Goal: Information Seeking & Learning: Learn about a topic

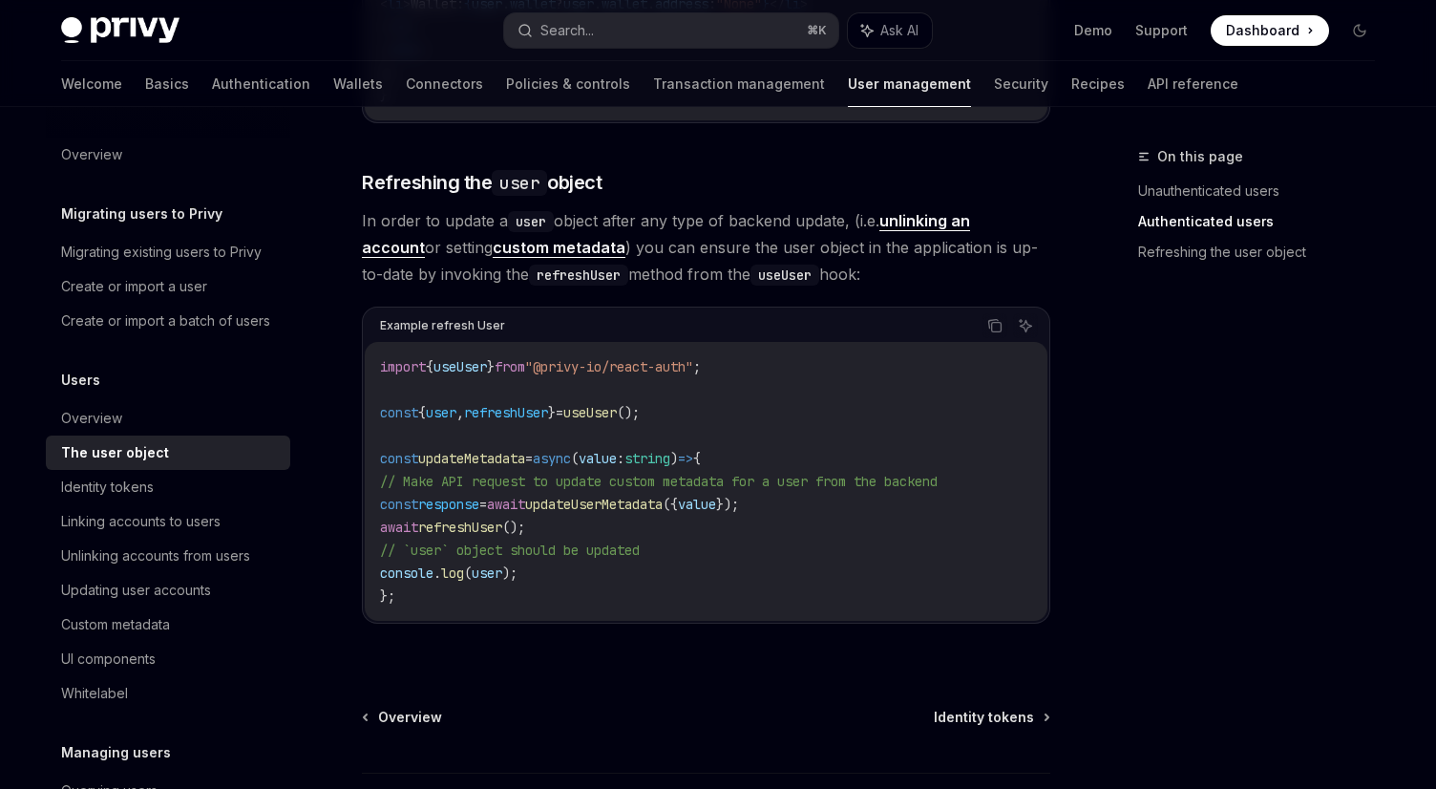
scroll to position [2593, 0]
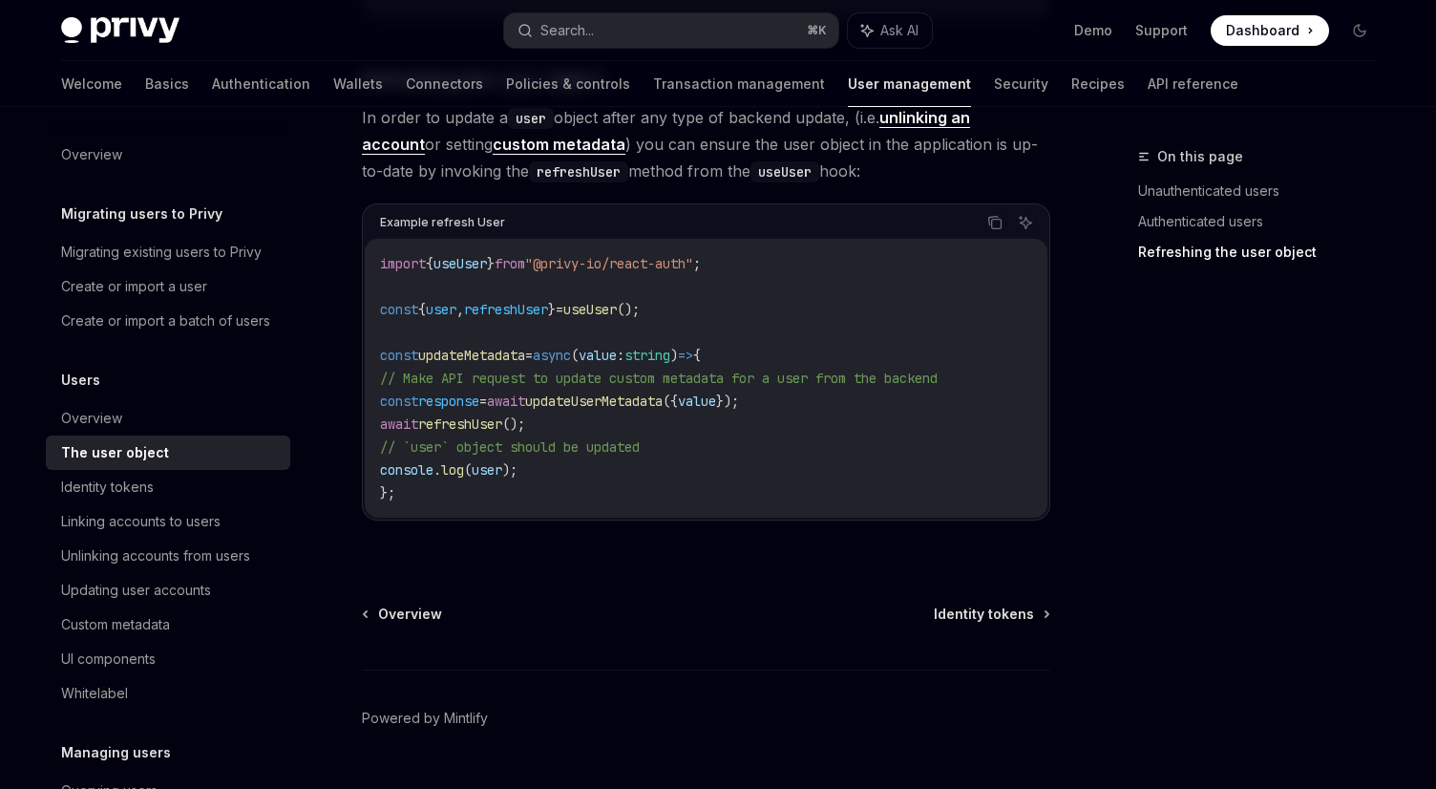
click at [714, 340] on code "import { useUser } from "@privy-io/react-auth" ; const { user , refreshUser } =…" at bounding box center [706, 378] width 652 height 252
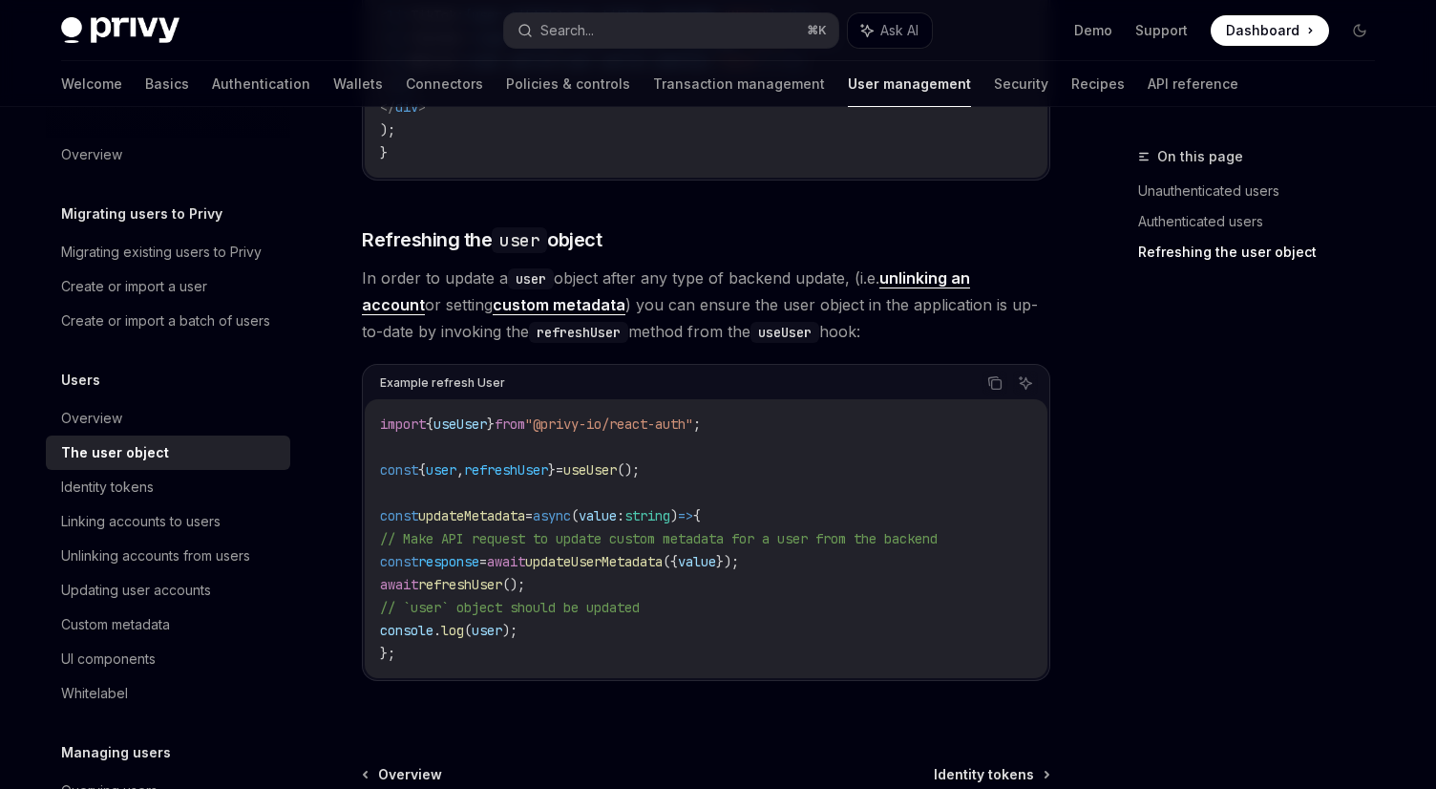
scroll to position [2645, 0]
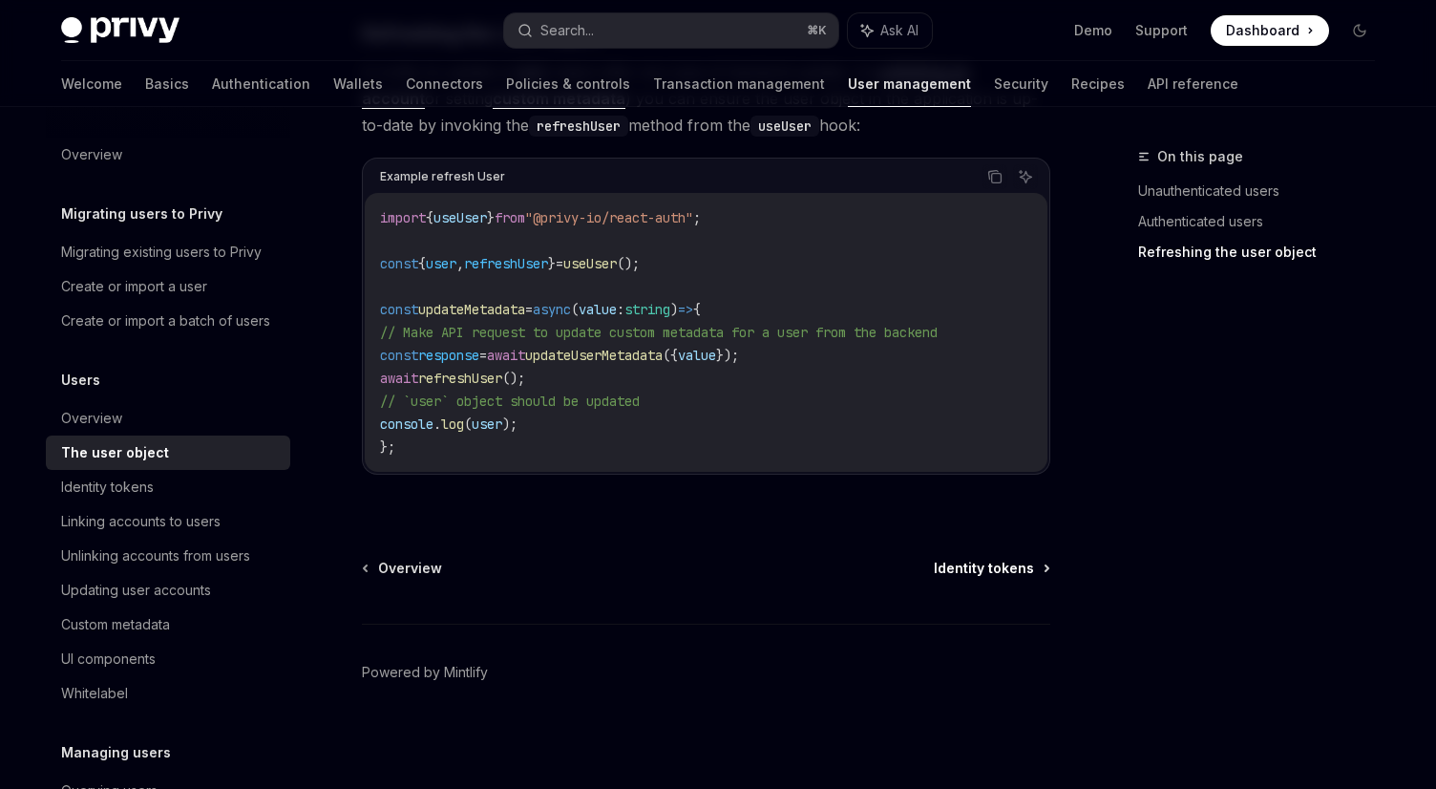
click at [954, 573] on span "Identity tokens" at bounding box center [984, 567] width 100 height 19
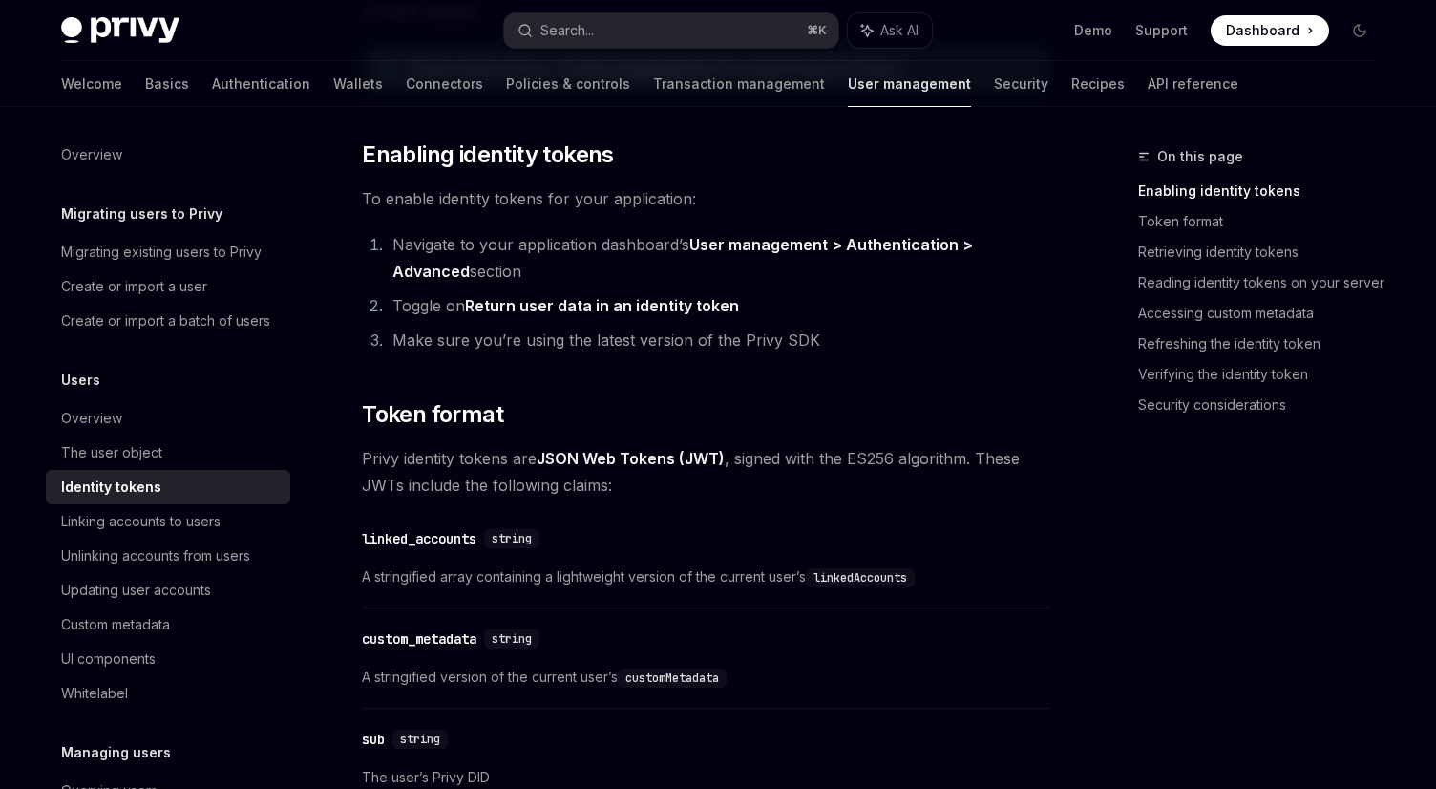
scroll to position [479, 0]
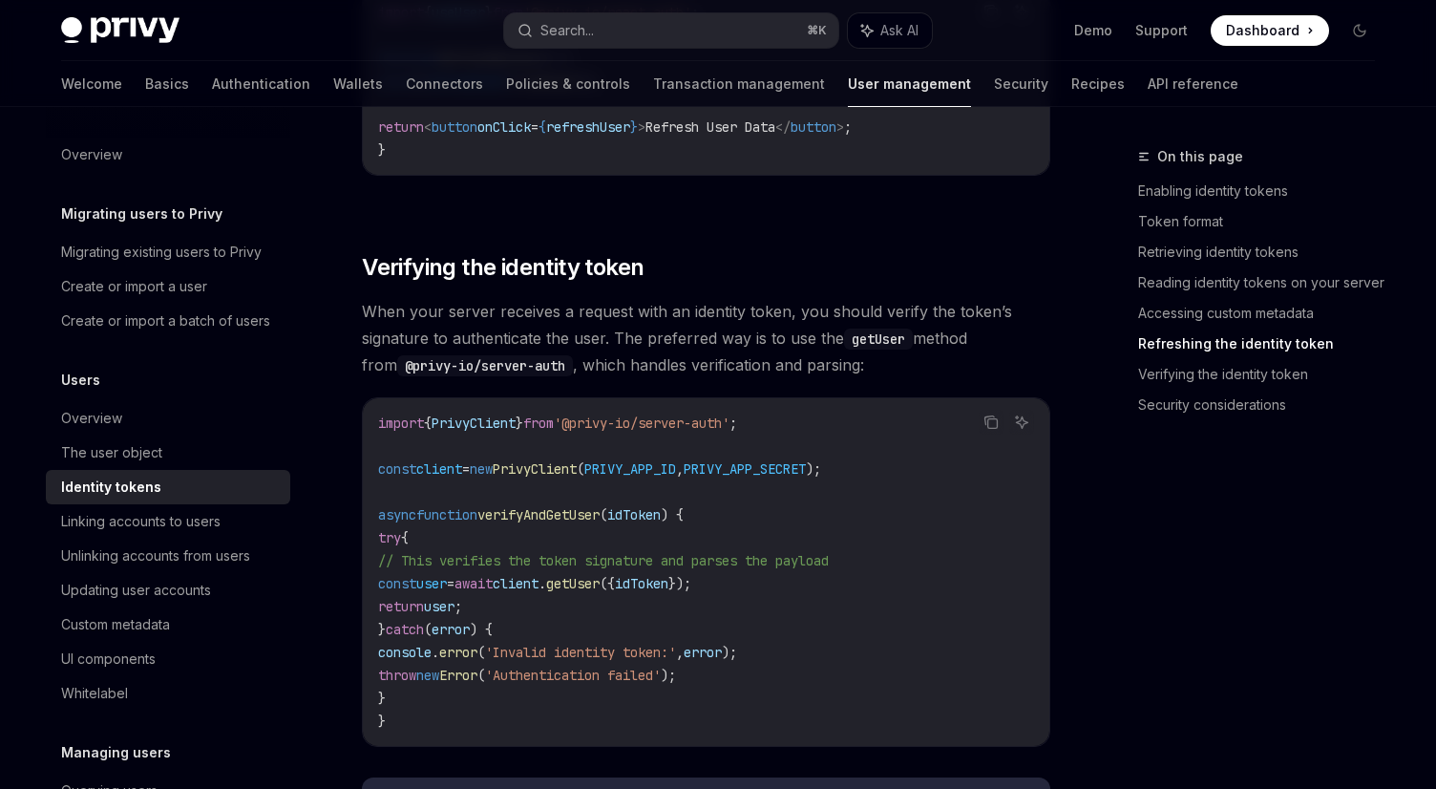
scroll to position [4975, 0]
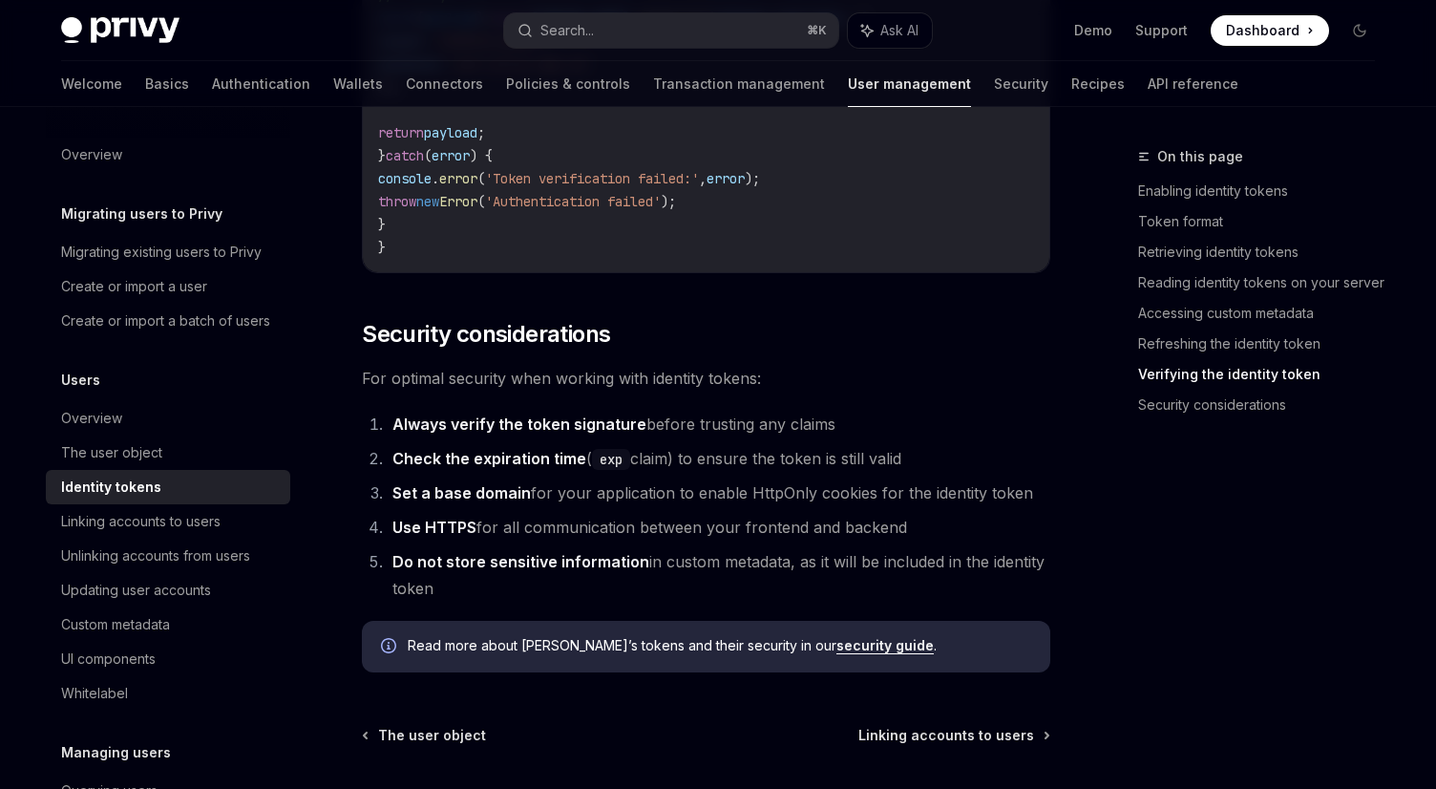
scroll to position [6117, 0]
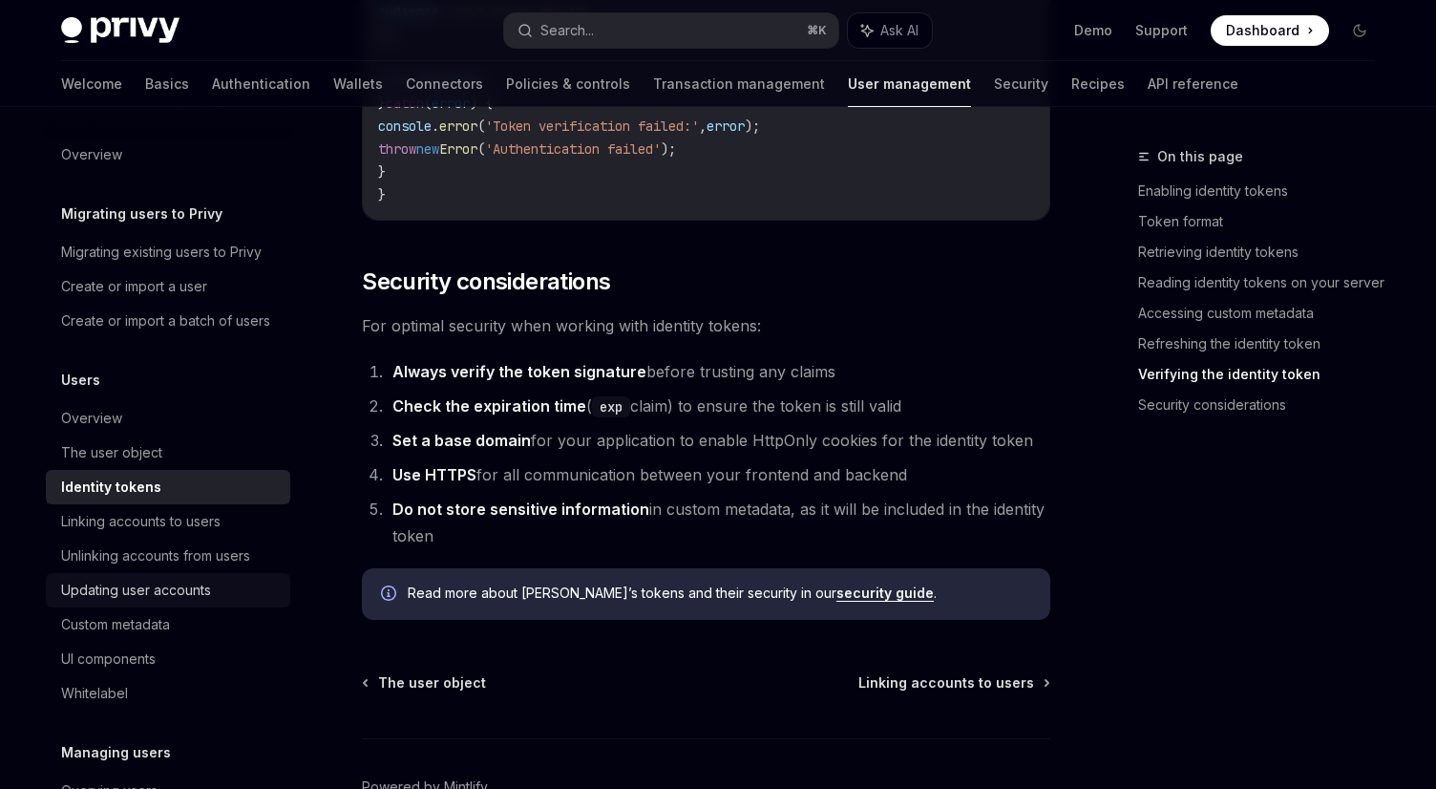
click at [132, 586] on div "Updating user accounts" at bounding box center [136, 590] width 150 height 23
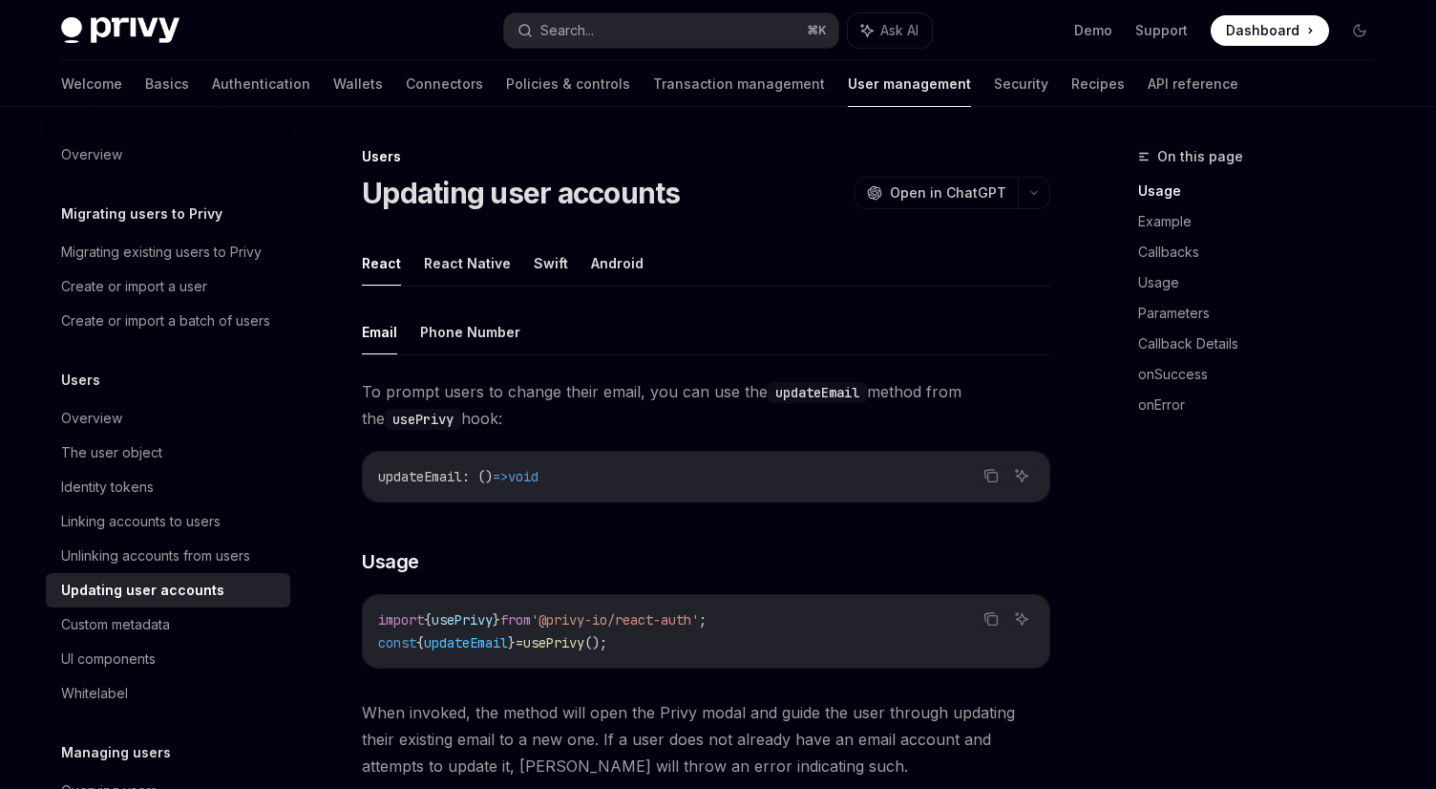
click at [717, 338] on ul "Email Phone Number" at bounding box center [706, 332] width 688 height 46
click at [715, 345] on ul "Email Phone Number" at bounding box center [706, 332] width 688 height 46
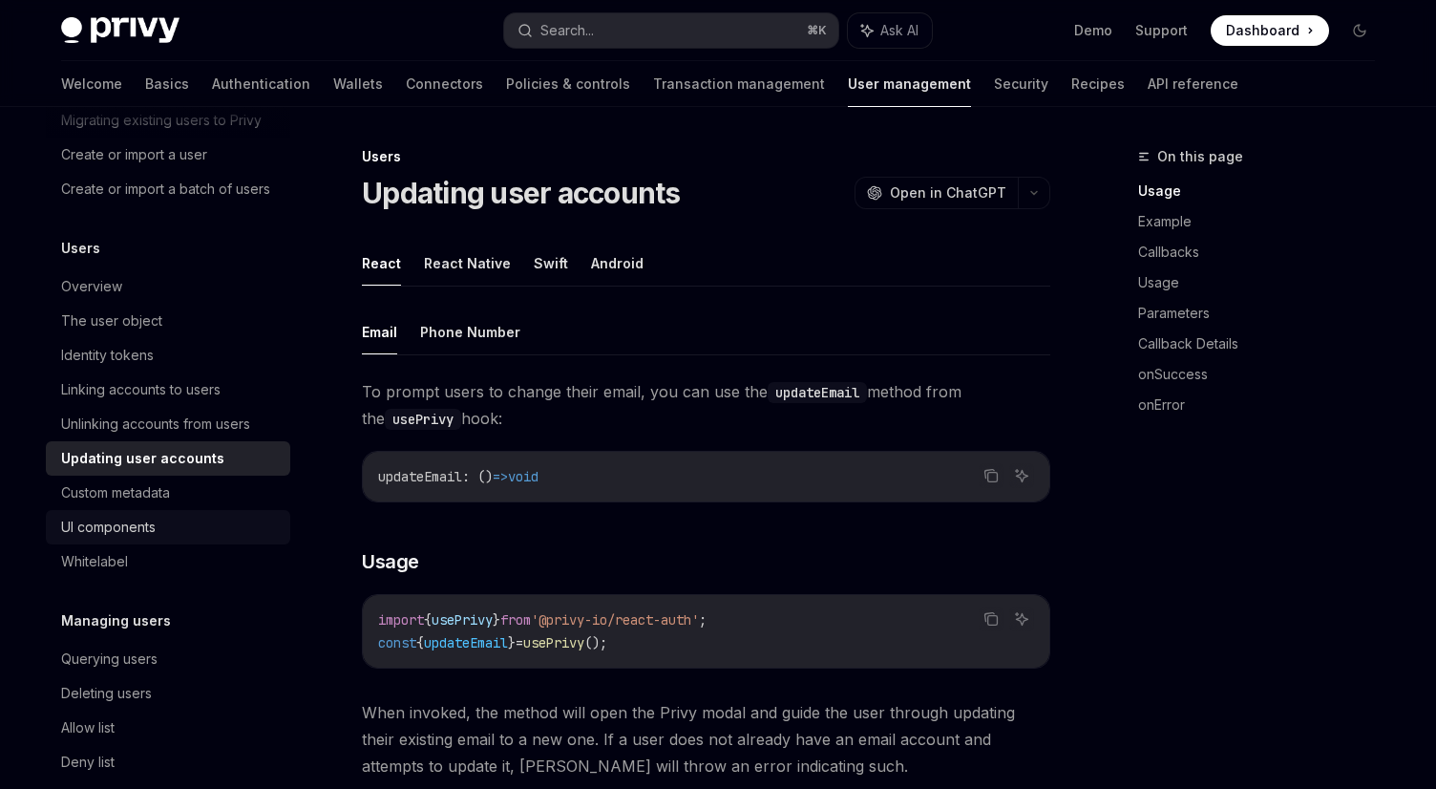
scroll to position [134, 0]
click at [149, 567] on div "Whitelabel" at bounding box center [170, 559] width 218 height 23
type textarea "*"
